Goal: Transaction & Acquisition: Download file/media

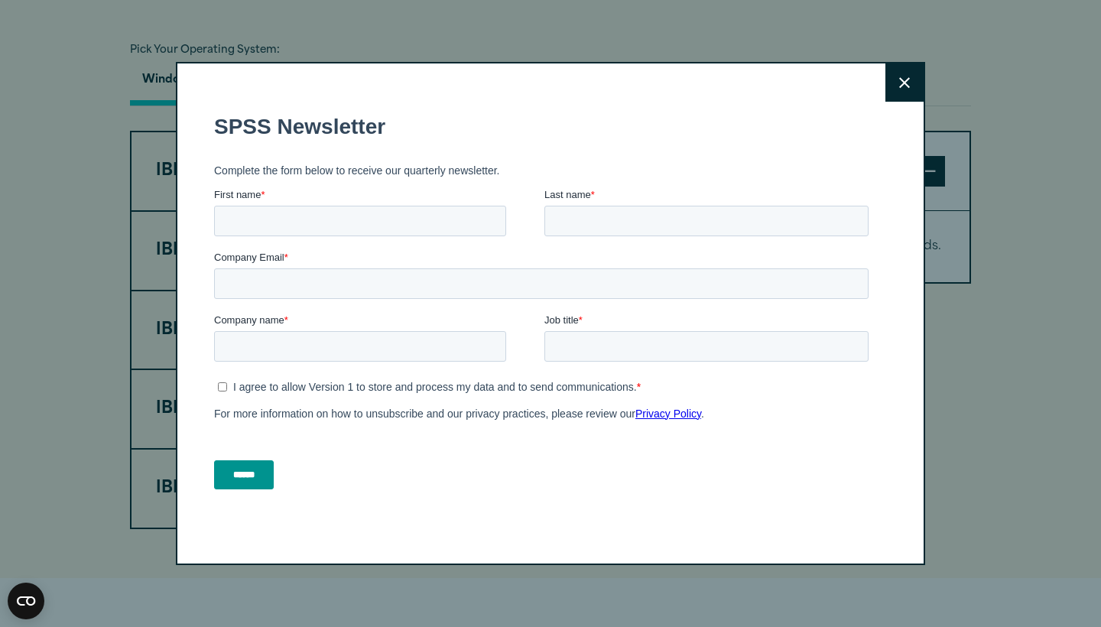
scroll to position [1112, 0]
click at [907, 89] on button "Close" at bounding box center [905, 82] width 38 height 38
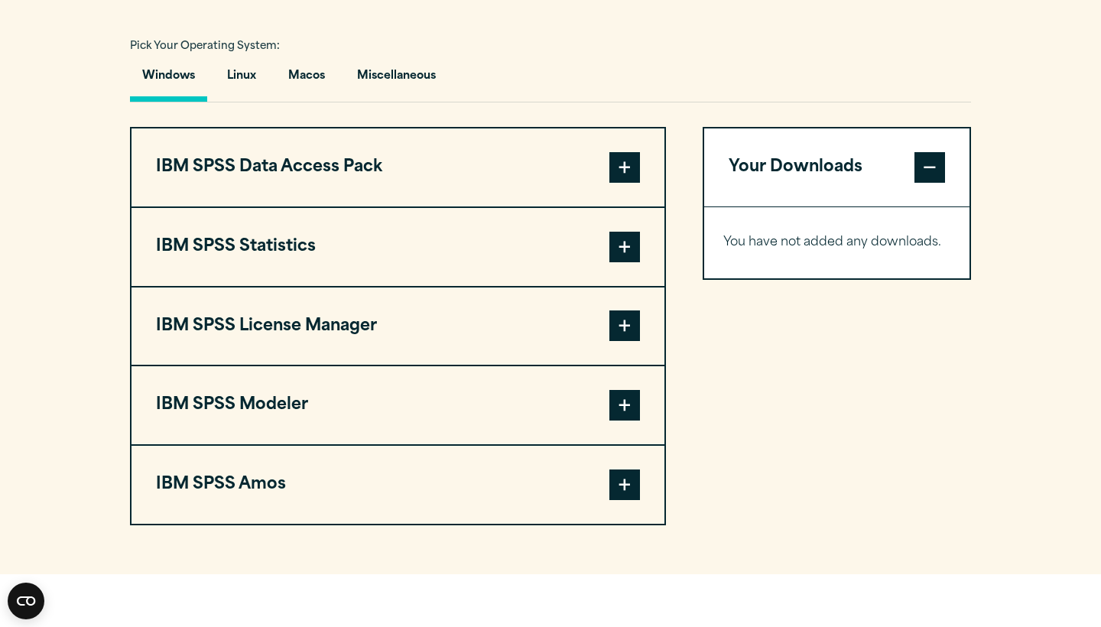
click at [619, 253] on span at bounding box center [625, 247] width 31 height 31
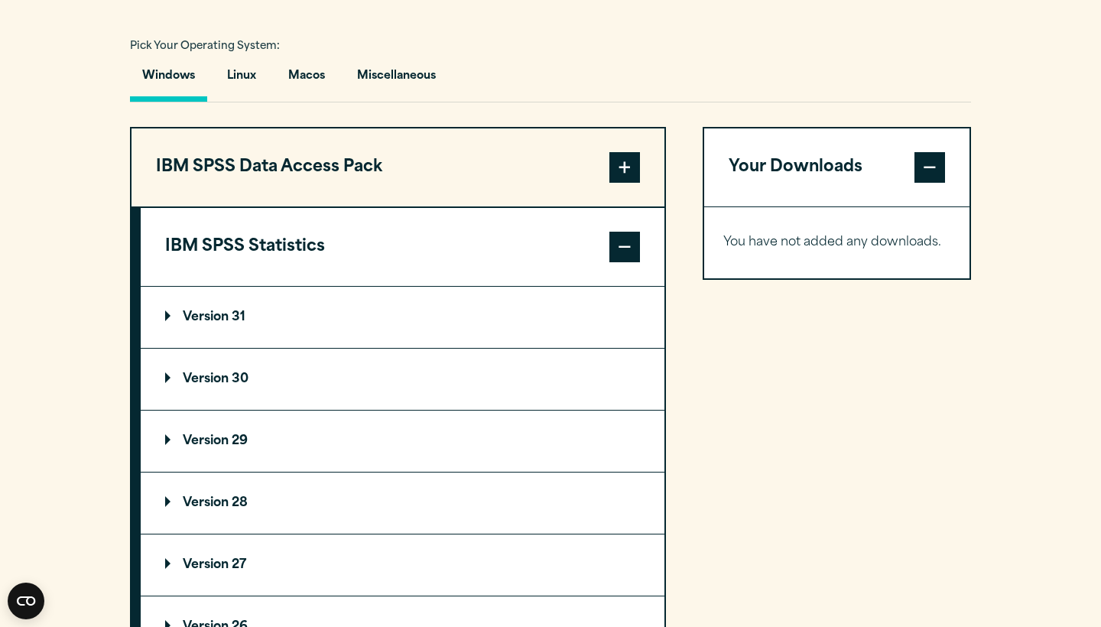
click at [362, 329] on summary "Version 31" at bounding box center [403, 317] width 524 height 61
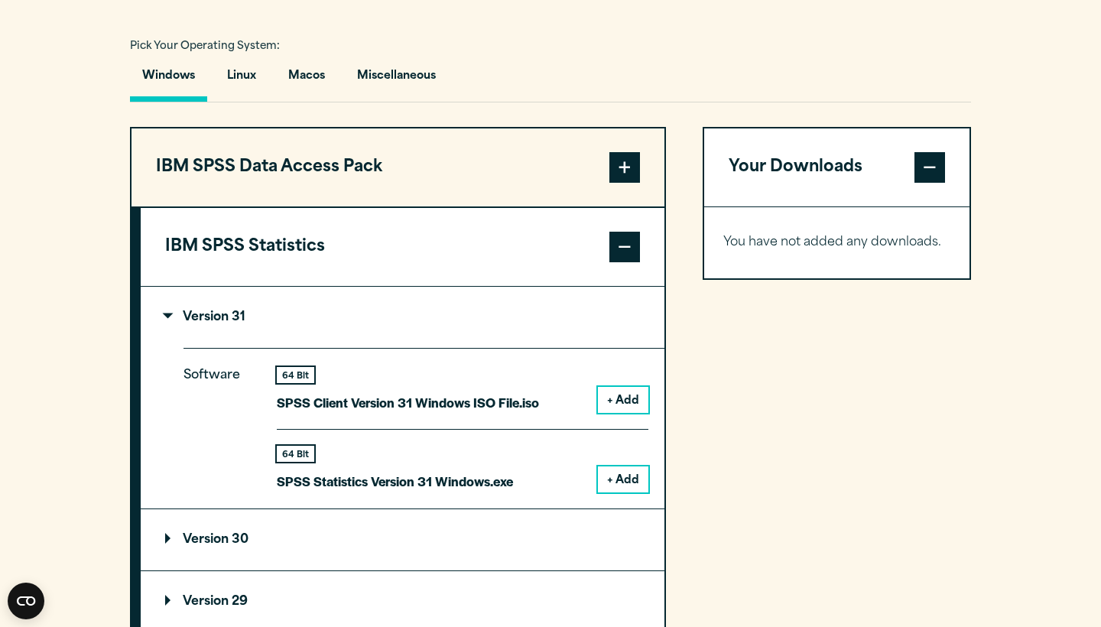
click at [299, 76] on button "Macos" at bounding box center [306, 80] width 61 height 44
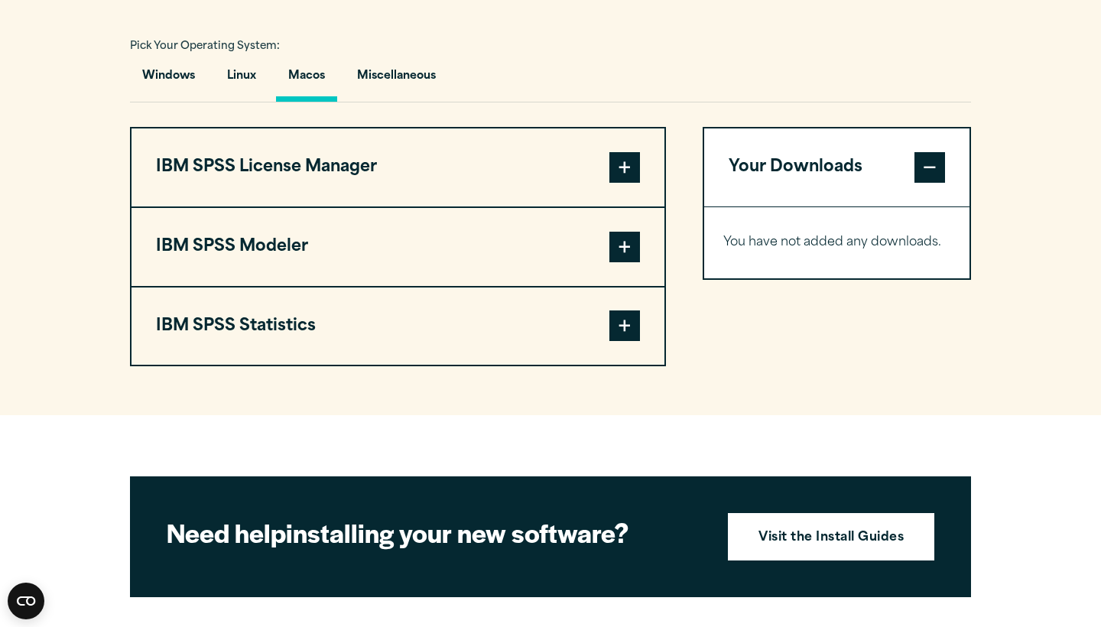
click at [625, 323] on span at bounding box center [625, 326] width 31 height 31
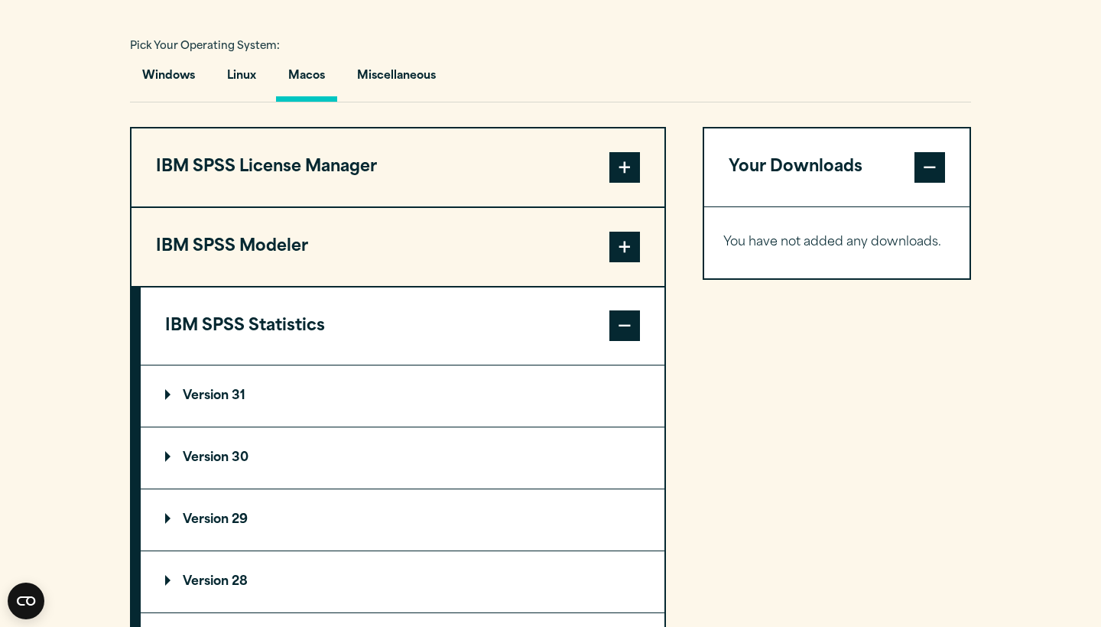
click at [474, 397] on summary "Version 31" at bounding box center [403, 396] width 524 height 61
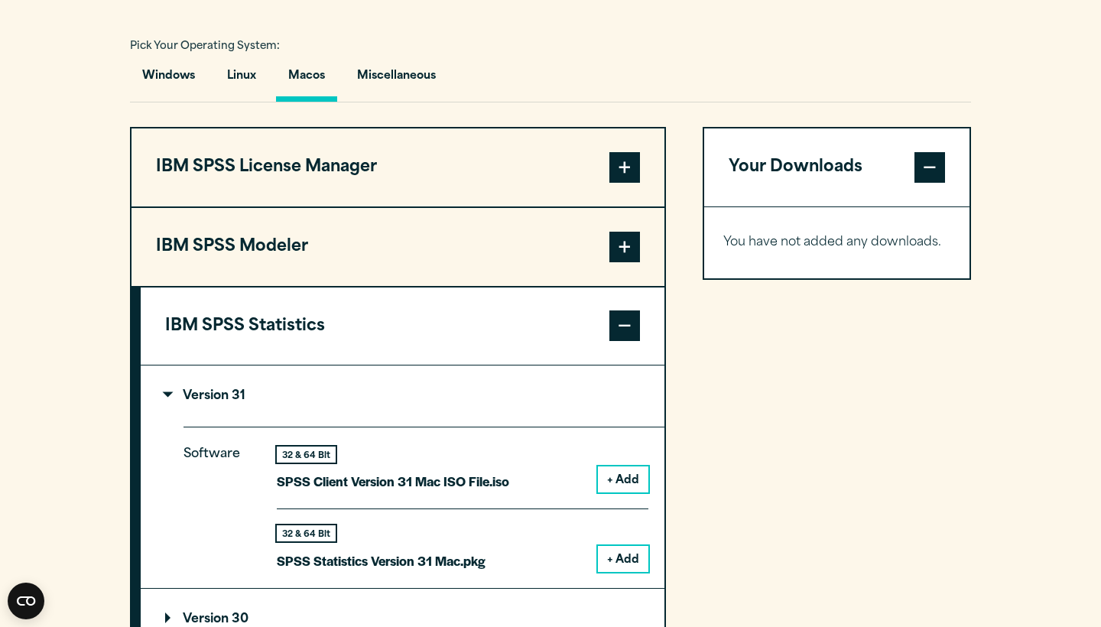
click at [630, 548] on button "+ Add" at bounding box center [623, 559] width 50 height 26
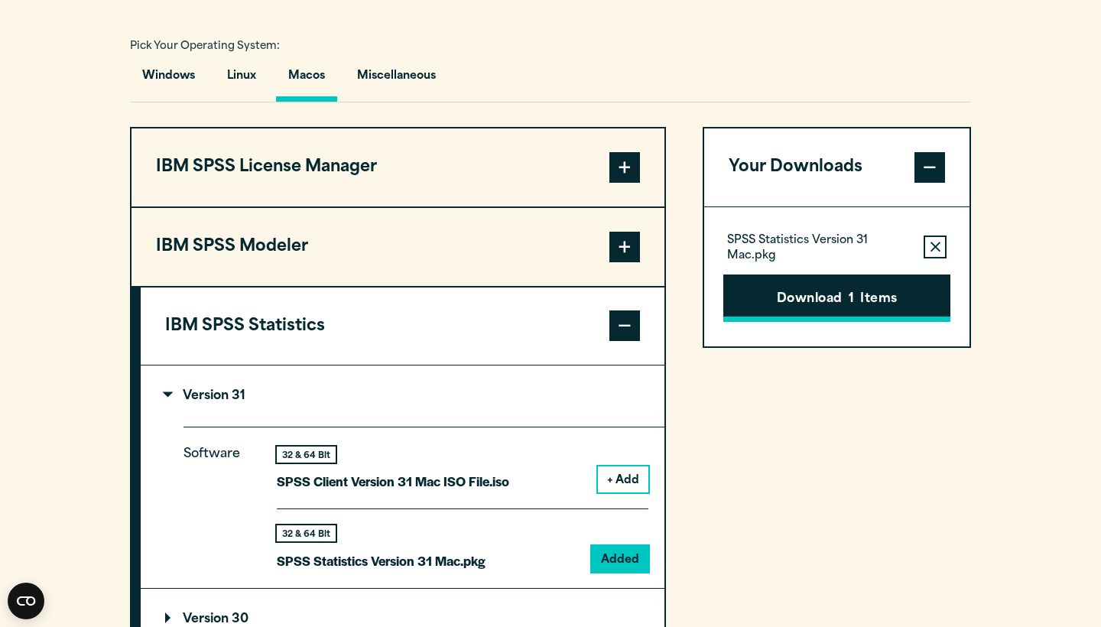
click at [787, 303] on button "Download 1 Items" at bounding box center [837, 298] width 227 height 47
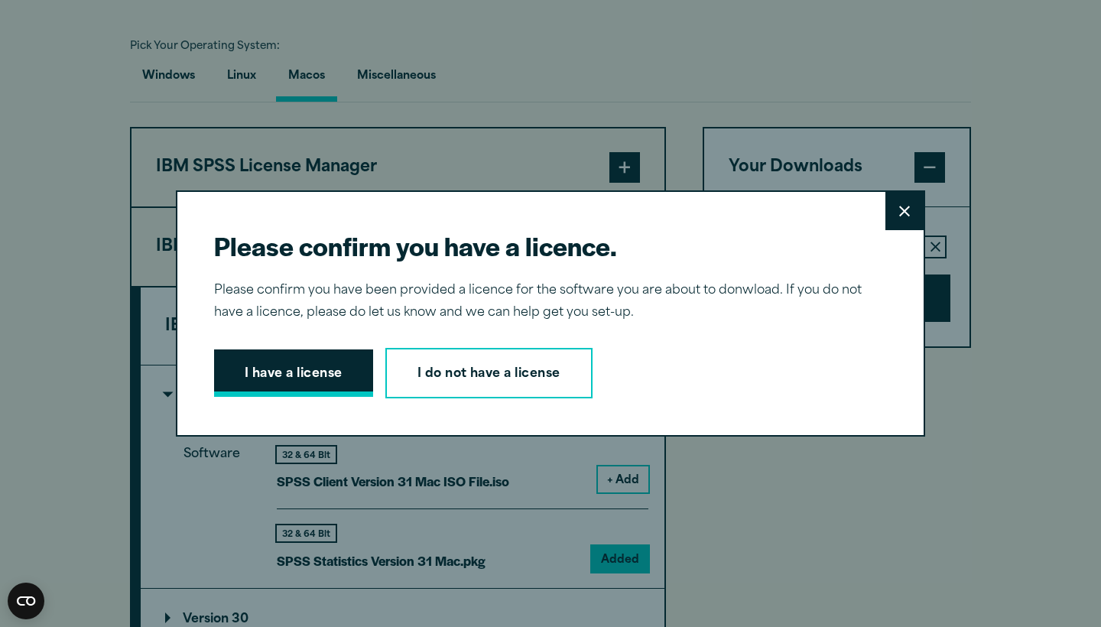
click at [332, 376] on button "I have a license" at bounding box center [293, 373] width 159 height 47
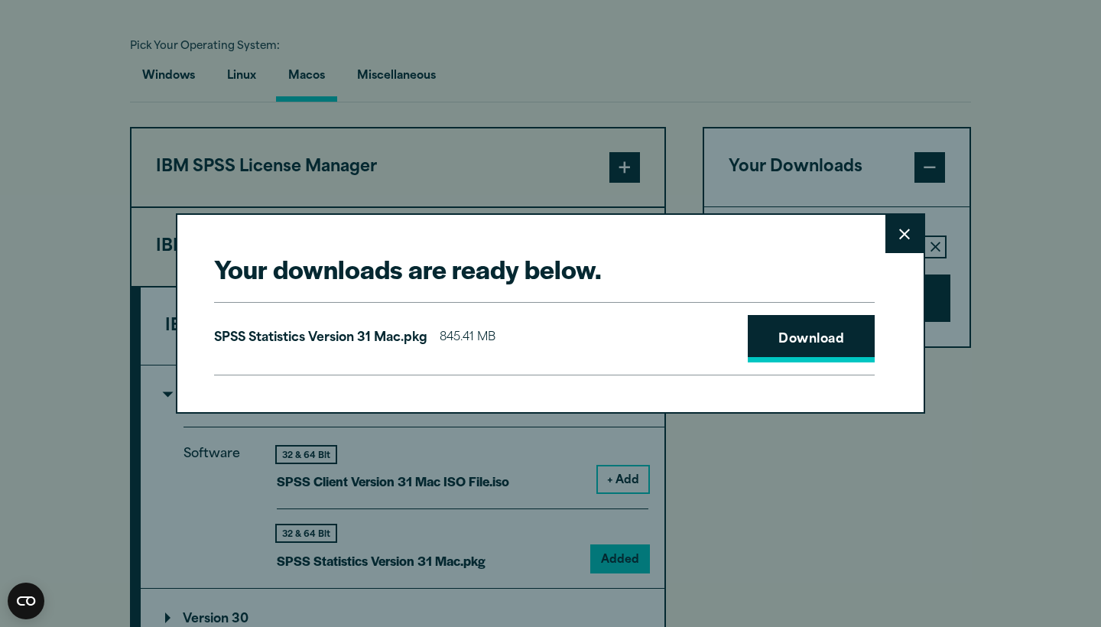
click at [821, 340] on link "Download" at bounding box center [811, 338] width 127 height 47
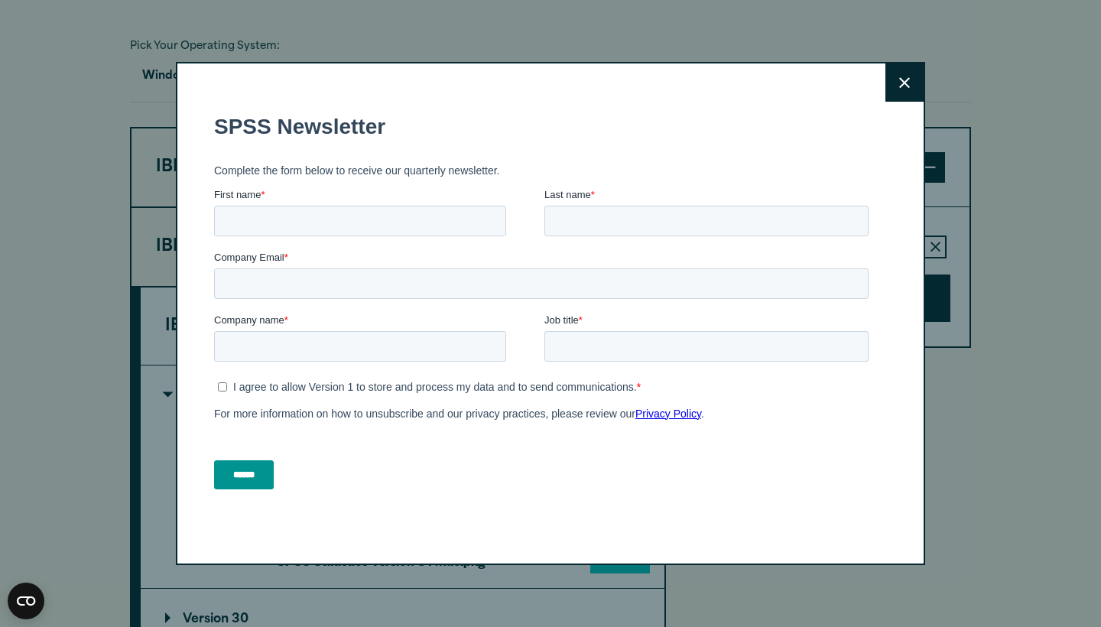
click at [913, 80] on button "Close" at bounding box center [905, 82] width 38 height 38
